Goal: Transaction & Acquisition: Download file/media

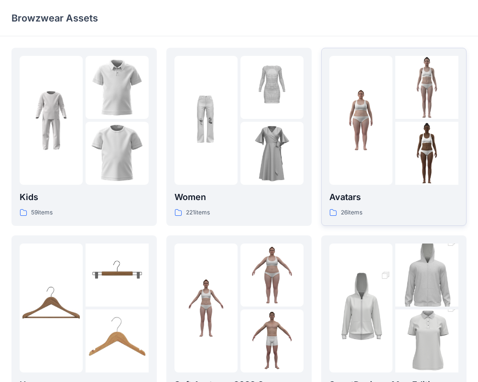
click at [384, 148] on img at bounding box center [360, 120] width 63 height 63
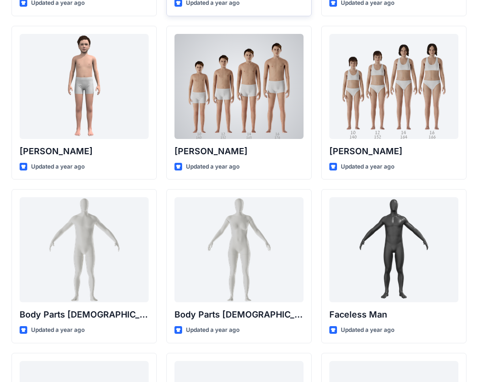
scroll to position [189, 0]
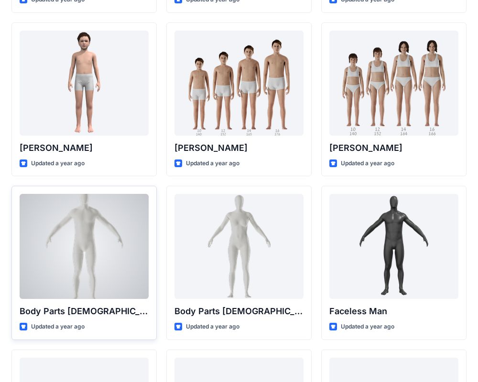
click at [81, 236] on div at bounding box center [84, 246] width 129 height 105
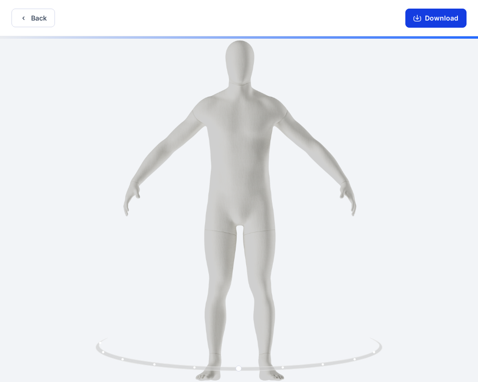
click at [429, 21] on button "Download" at bounding box center [435, 18] width 61 height 19
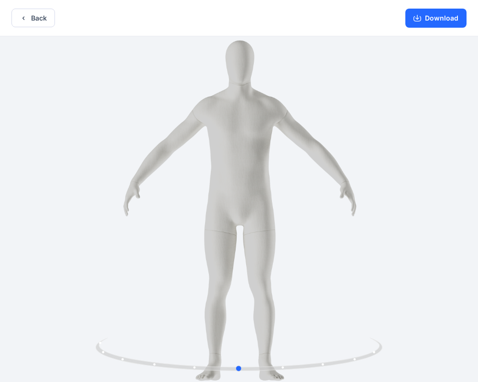
click at [266, 97] on div at bounding box center [239, 210] width 478 height 348
click at [284, 370] on icon at bounding box center [240, 356] width 289 height 36
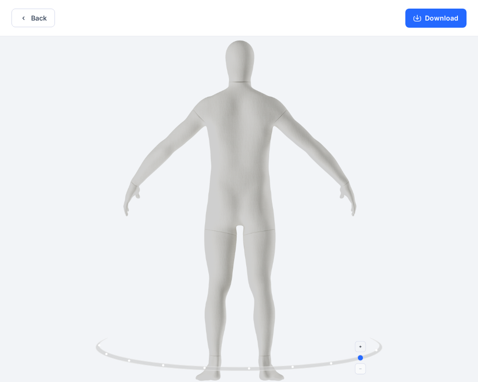
drag, startPoint x: 239, startPoint y: 372, endPoint x: 365, endPoint y: 352, distance: 127.6
click at [365, 352] on icon at bounding box center [240, 356] width 289 height 36
click at [245, 118] on div at bounding box center [239, 210] width 478 height 348
